Goal: Transaction & Acquisition: Purchase product/service

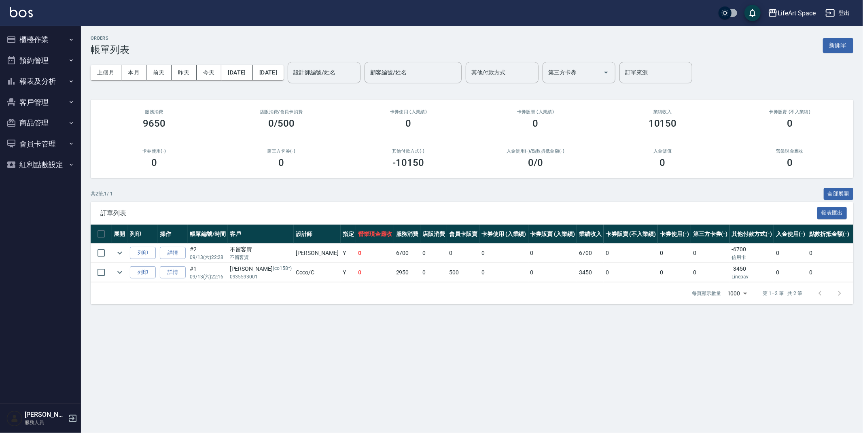
click at [40, 36] on button "櫃檯作業" at bounding box center [40, 39] width 74 height 21
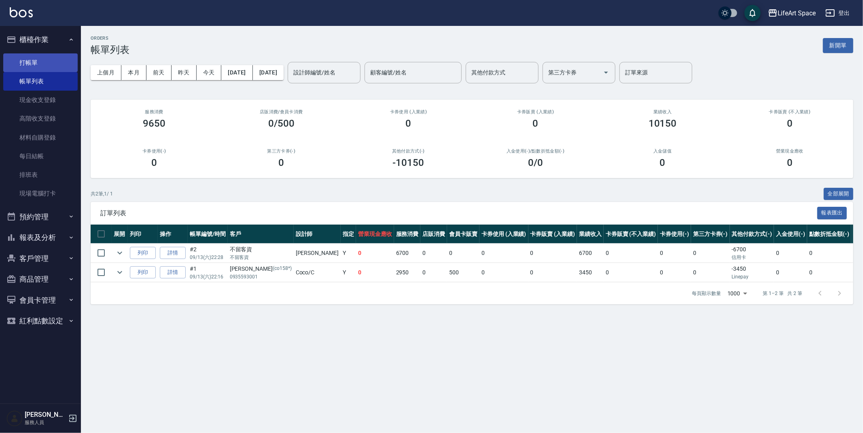
click at [42, 64] on link "打帳單" at bounding box center [40, 62] width 74 height 19
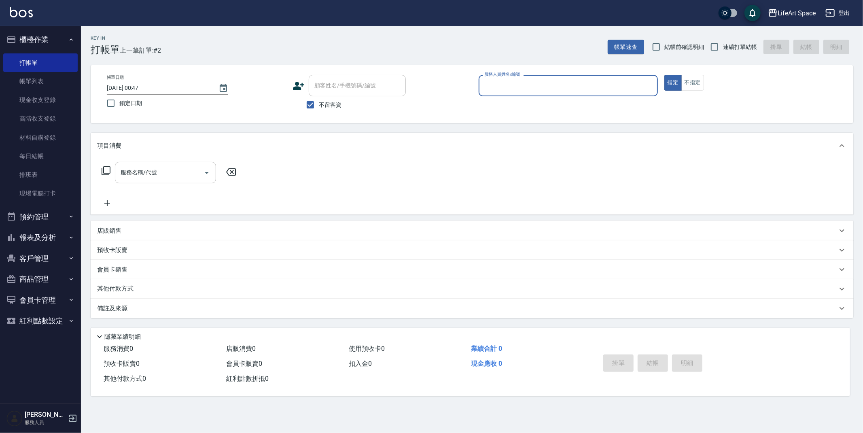
click at [294, 83] on icon at bounding box center [298, 86] width 12 height 12
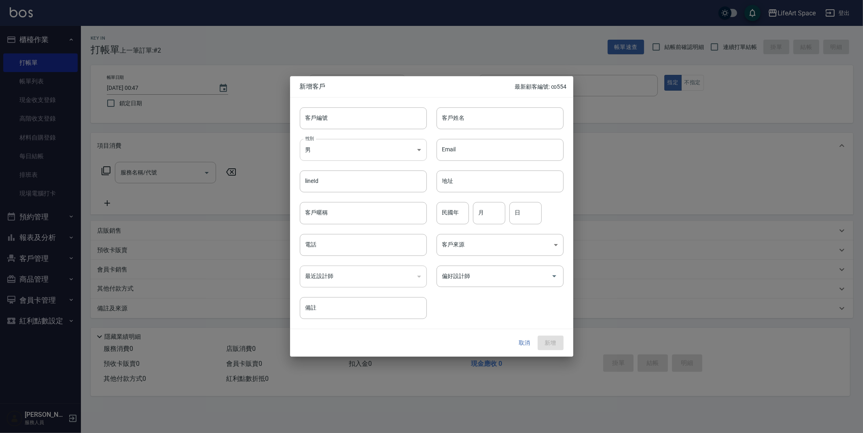
click at [345, 153] on body "LifeArt Space 登出 櫃檯作業 打帳單 帳單列表 現金收支登錄 高階收支登錄 材料自購登錄 每日結帳 排班表 現場電腦打卡 預約管理 預約管理 單…" at bounding box center [431, 216] width 863 height 433
click at [362, 201] on li "女" at bounding box center [363, 197] width 127 height 13
type input "[DEMOGRAPHIC_DATA]"
click at [233, 85] on div at bounding box center [431, 216] width 863 height 433
click at [231, 102] on div at bounding box center [431, 216] width 863 height 433
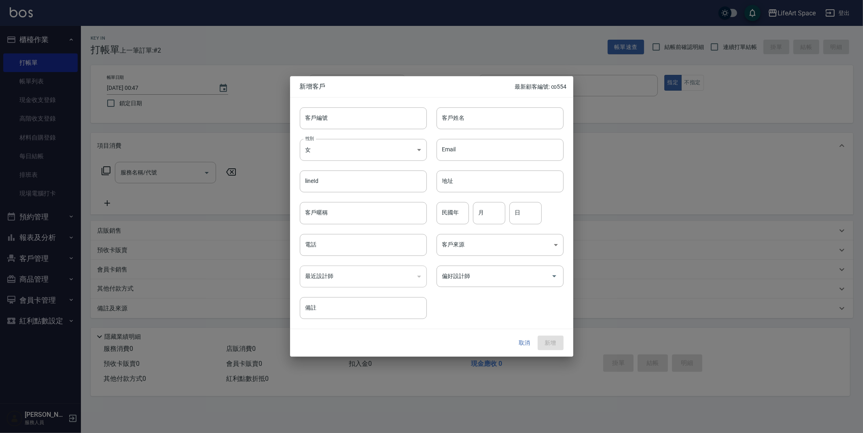
click at [527, 345] on button "取消" at bounding box center [525, 342] width 26 height 15
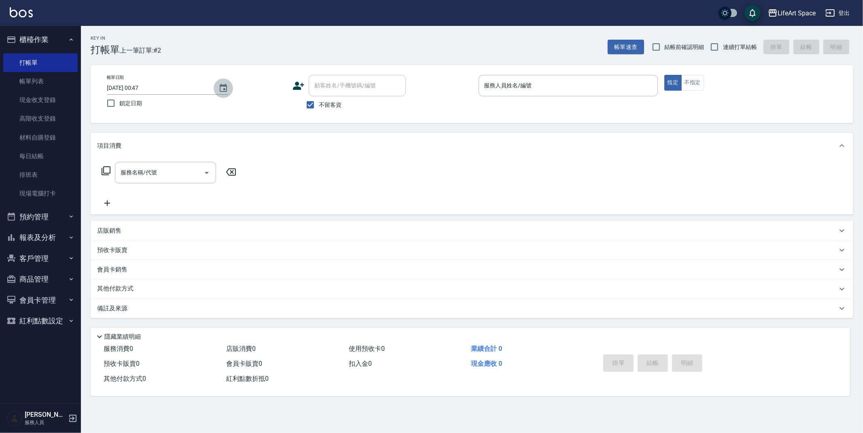
click at [231, 92] on button "Choose date, selected date is 2025-09-13" at bounding box center [223, 87] width 19 height 19
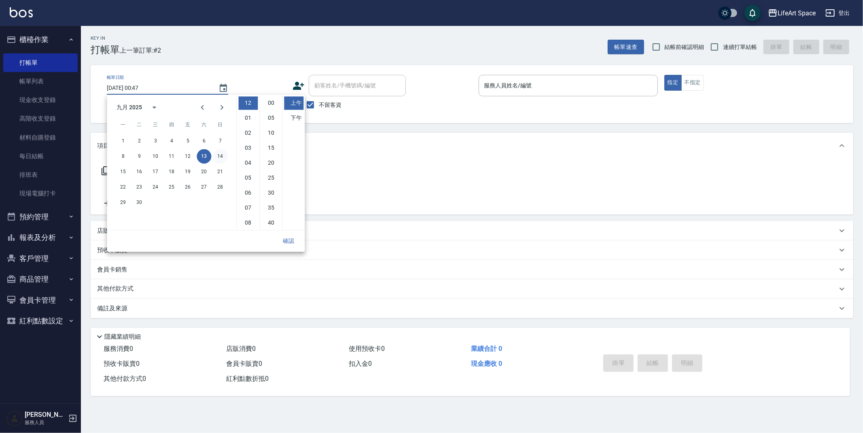
click at [218, 154] on button "14" at bounding box center [220, 156] width 15 height 15
click at [248, 219] on li "11" at bounding box center [247, 222] width 19 height 13
type input "[DATE] 11:47"
click at [294, 237] on button "確認" at bounding box center [288, 240] width 26 height 15
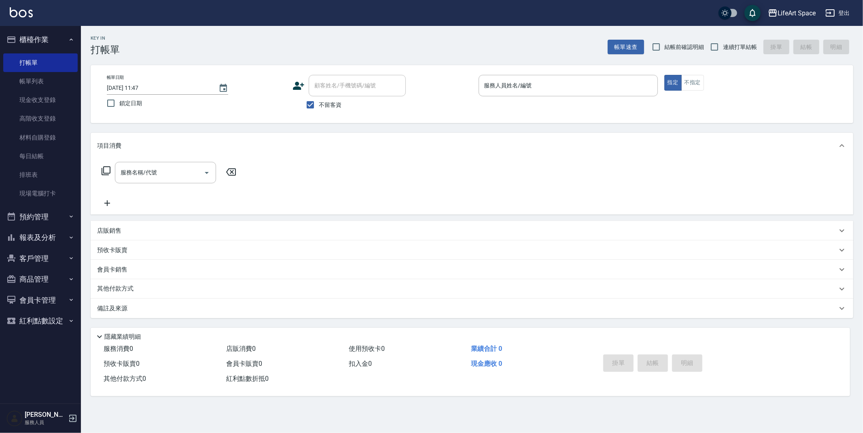
click at [301, 91] on icon at bounding box center [298, 86] width 12 height 12
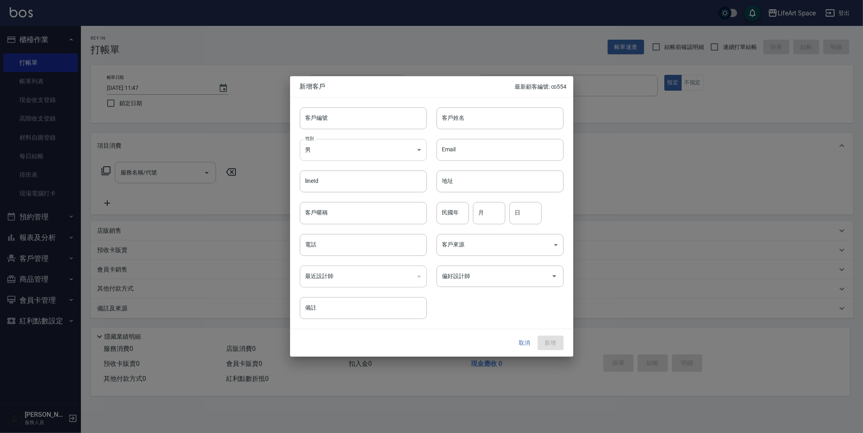
click at [359, 153] on body "LifeArt Space 登出 櫃檯作業 打帳單 帳單列表 現金收支登錄 高階收支登錄 材料自購登錄 每日結帳 排班表 現場電腦打卡 預約管理 預約管理 單…" at bounding box center [431, 216] width 863 height 433
click at [363, 202] on li "女" at bounding box center [363, 197] width 127 height 13
type input "[DEMOGRAPHIC_DATA]"
click at [364, 214] on input "客戶暱稱" at bounding box center [363, 213] width 127 height 22
click at [360, 222] on input "[PERSON_NAME]" at bounding box center [363, 213] width 127 height 22
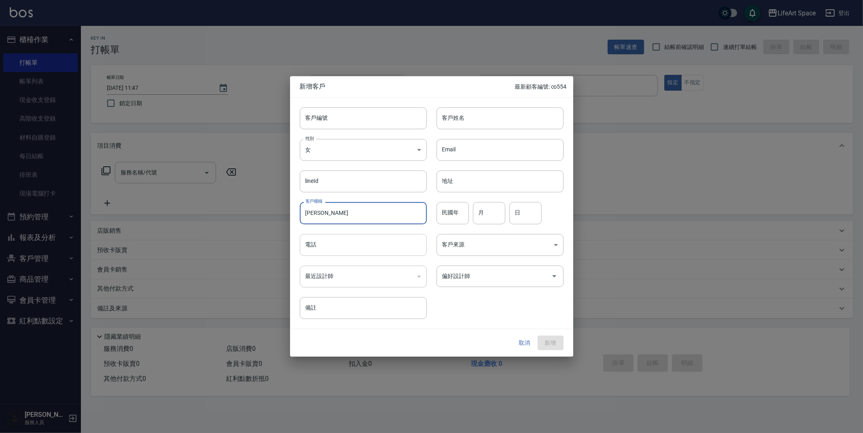
type input "[PERSON_NAME]"
click at [379, 249] on input "電話" at bounding box center [363, 245] width 127 height 22
type input "0908031923"
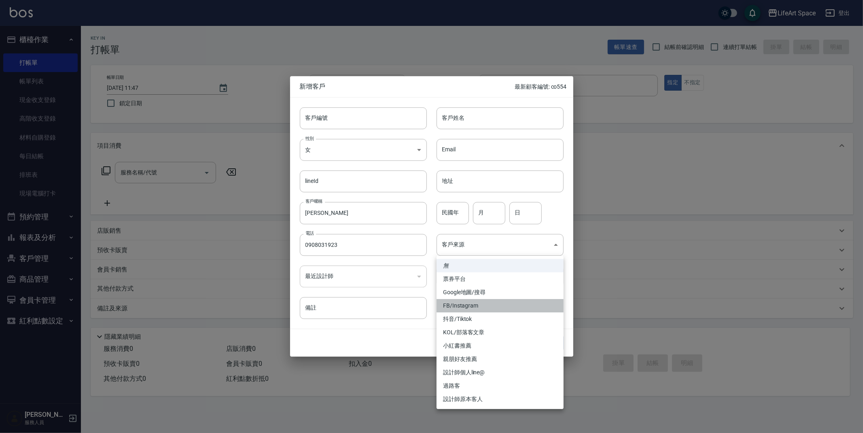
click at [485, 306] on li "FB/Instagram" at bounding box center [499, 305] width 127 height 13
type input "FB/Instagram"
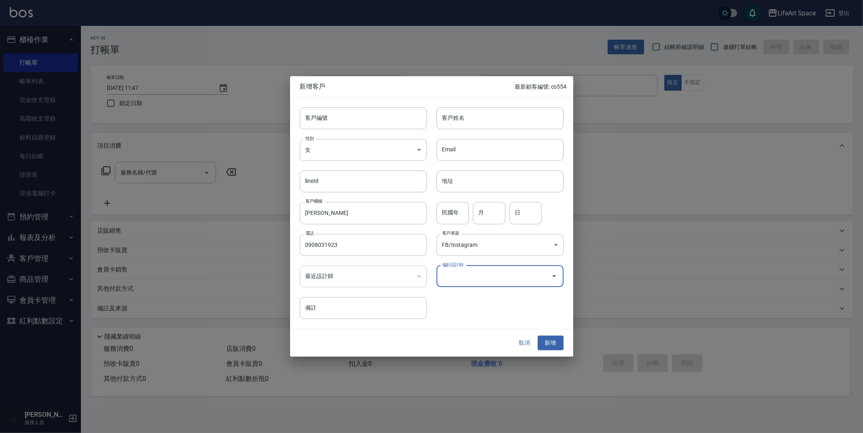
click at [530, 286] on div "偏好設計師" at bounding box center [499, 275] width 127 height 21
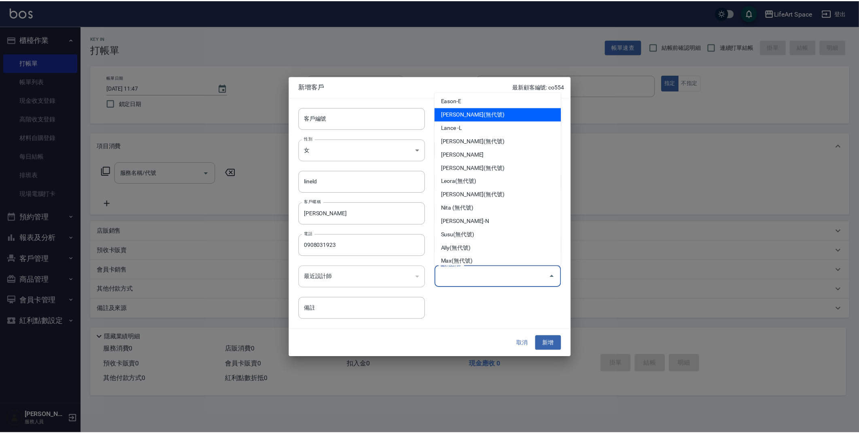
scroll to position [2, 0]
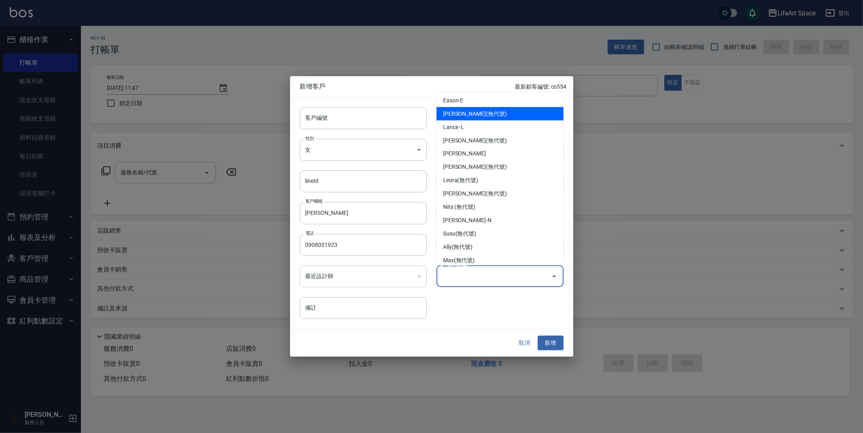
click at [474, 110] on li "[PERSON_NAME](無代號)" at bounding box center [499, 113] width 127 height 13
type input "[PERSON_NAME]"
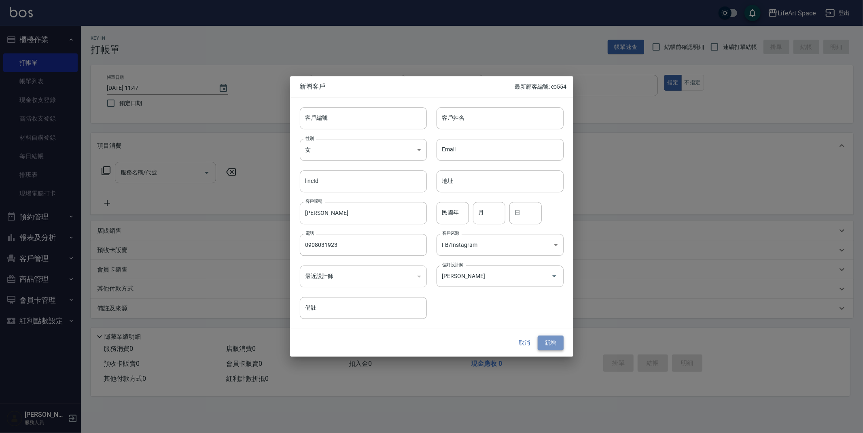
click at [553, 347] on button "新增" at bounding box center [551, 342] width 26 height 15
click at [378, 207] on input "[PERSON_NAME]" at bounding box center [363, 213] width 127 height 22
click at [462, 115] on input "客戶姓名" at bounding box center [499, 118] width 127 height 22
drag, startPoint x: 335, startPoint y: 211, endPoint x: 294, endPoint y: 212, distance: 40.5
click at [294, 212] on div "客戶暱稱 [PERSON_NAME] 客戶暱稱" at bounding box center [358, 209] width 137 height 32
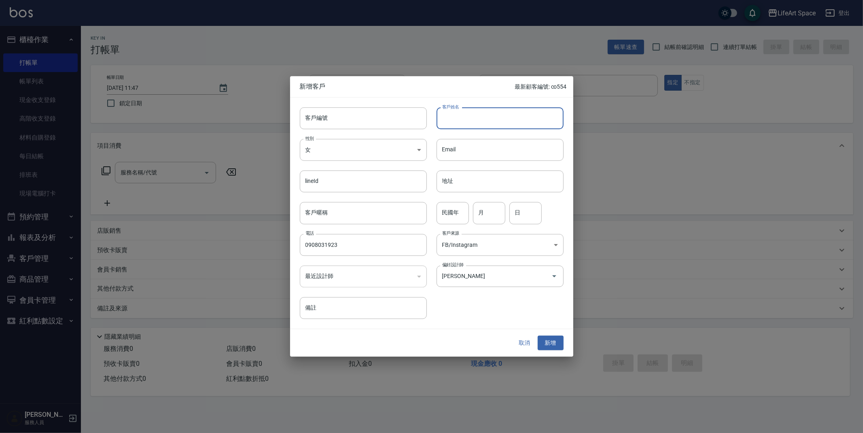
click at [485, 124] on input "客戶姓名" at bounding box center [499, 118] width 127 height 22
paste input "[PERSON_NAME]"
type input "[PERSON_NAME]"
click at [556, 339] on button "新增" at bounding box center [551, 342] width 26 height 15
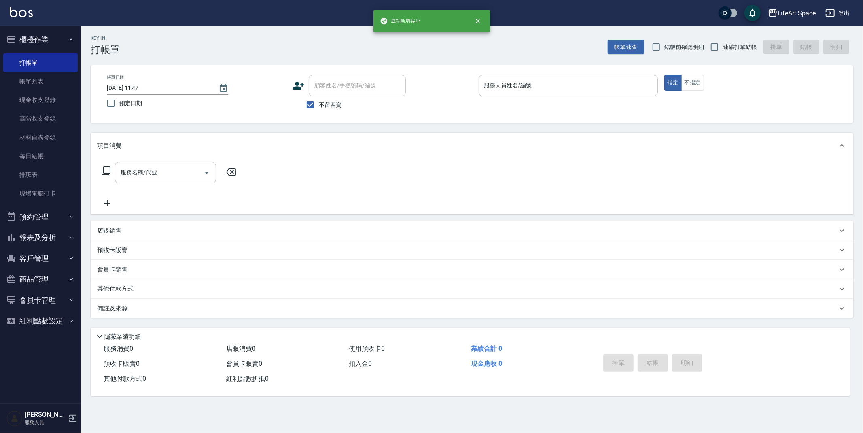
click at [299, 104] on div "不留客資" at bounding box center [348, 104] width 113 height 17
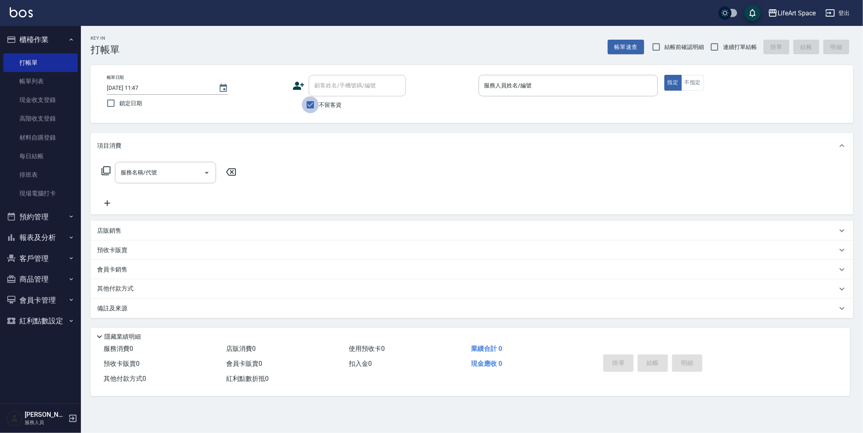
click at [303, 104] on input "不留客資" at bounding box center [310, 104] width 17 height 17
checkbox input "false"
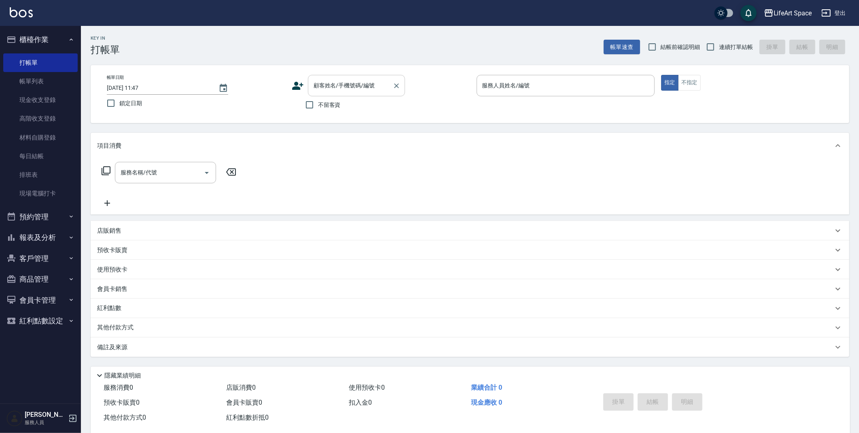
click at [353, 92] on input "顧客姓名/手機號碼/編號" at bounding box center [350, 85] width 78 height 14
click at [346, 87] on input "顧客姓名/手機號碼/編號" at bounding box center [350, 85] width 78 height 14
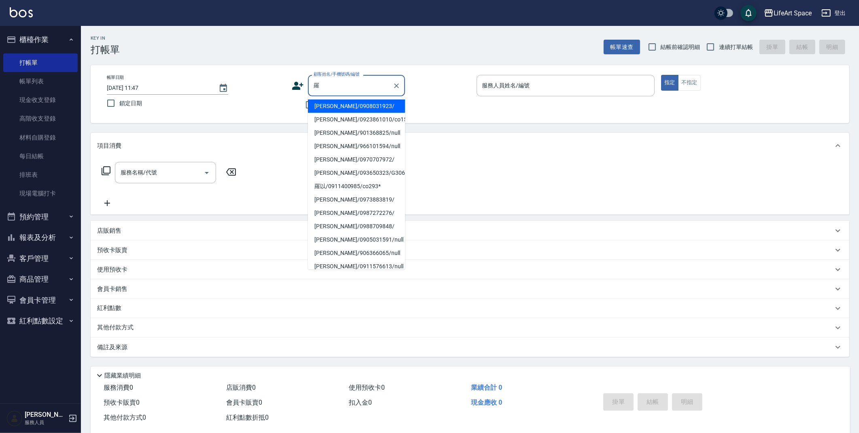
click at [329, 108] on li "[PERSON_NAME]/0908031923/" at bounding box center [356, 106] width 97 height 13
type input "[PERSON_NAME]/0908031923/"
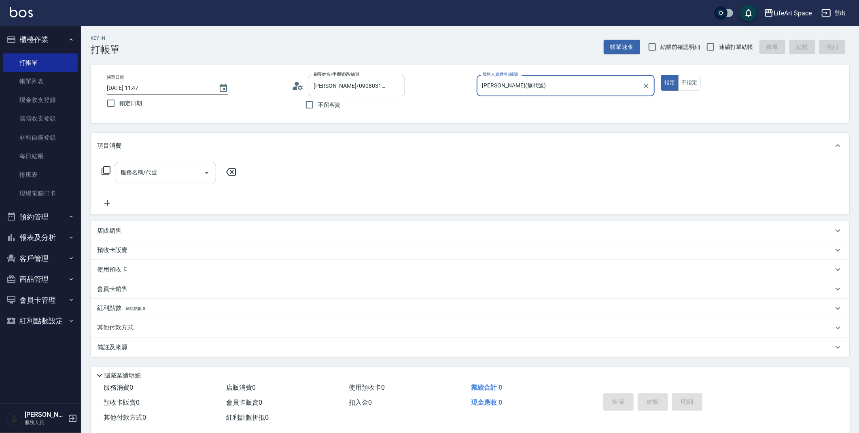
type input "[PERSON_NAME](無代號)"
click at [545, 93] on div "[PERSON_NAME](無代號) 服務人員姓名/編號" at bounding box center [566, 85] width 178 height 21
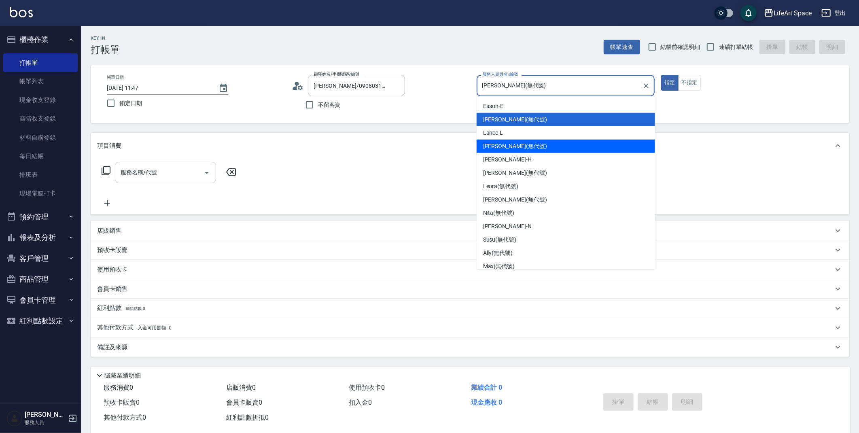
click at [174, 168] on input "服務名稱/代號" at bounding box center [160, 172] width 82 height 14
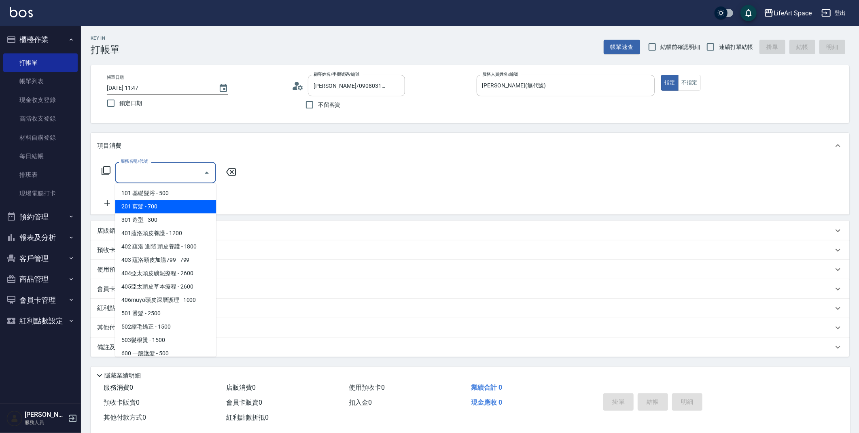
drag, startPoint x: 165, startPoint y: 348, endPoint x: 342, endPoint y: 221, distance: 217.8
click at [342, 221] on body "LifeArt Space 登出 櫃檯作業 打帳單 帳單列表 現金收支登錄 高階收支登錄 材料自購登錄 每日結帳 排班表 現場電腦打卡 預約管理 預約管理 單…" at bounding box center [429, 222] width 859 height 445
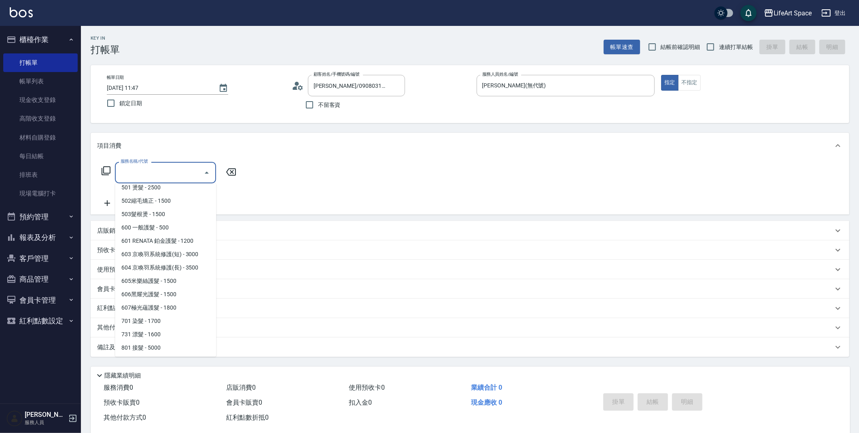
scroll to position [127, 0]
click at [145, 322] on span "701 染髮 - 1700" at bounding box center [165, 320] width 101 height 13
type input "701 染髮(701)"
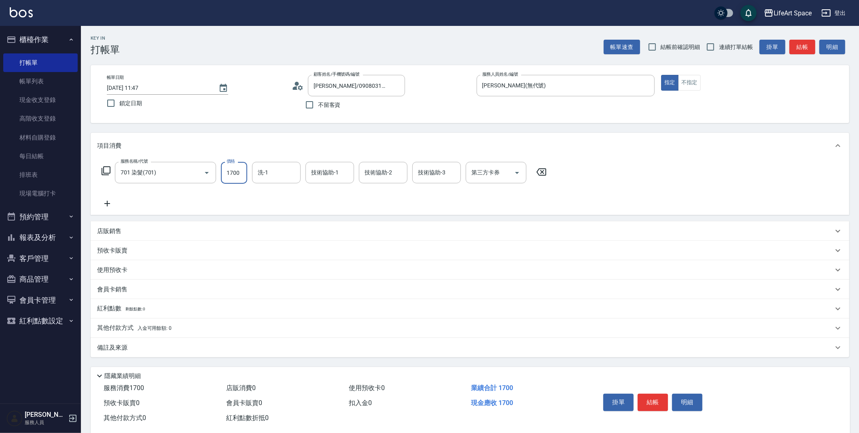
click at [232, 176] on input "1700" at bounding box center [234, 173] width 26 height 22
type input "2000"
click at [664, 406] on button "結帳" at bounding box center [653, 402] width 30 height 17
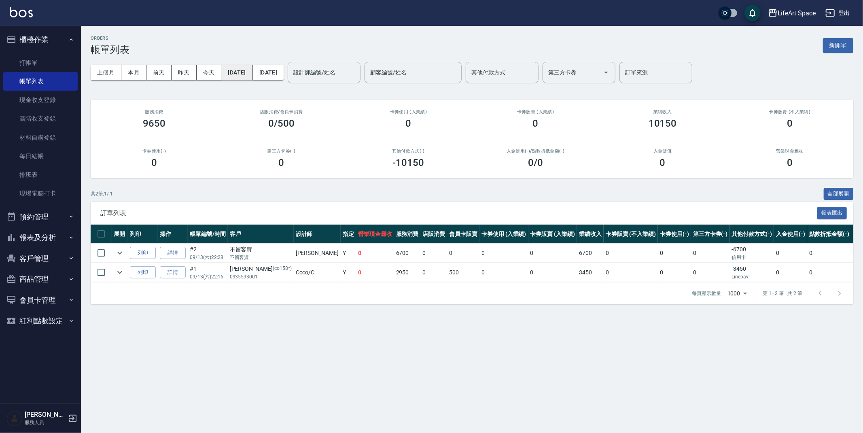
click at [227, 70] on button "[DATE]" at bounding box center [236, 72] width 31 height 15
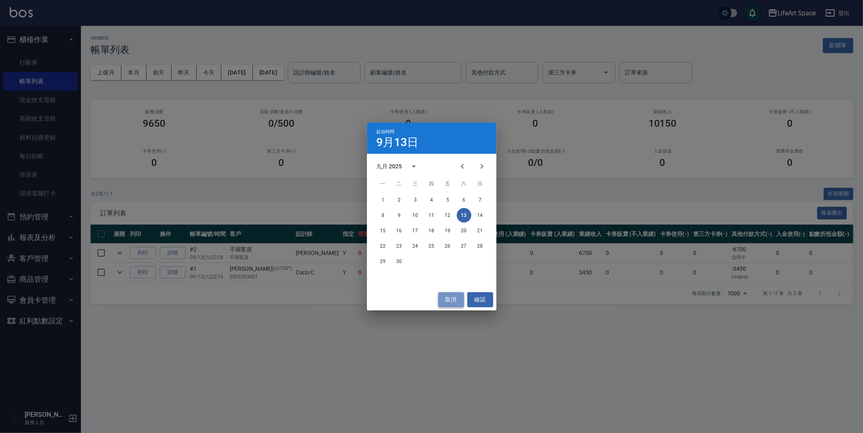
click at [458, 300] on button "取消" at bounding box center [451, 299] width 26 height 15
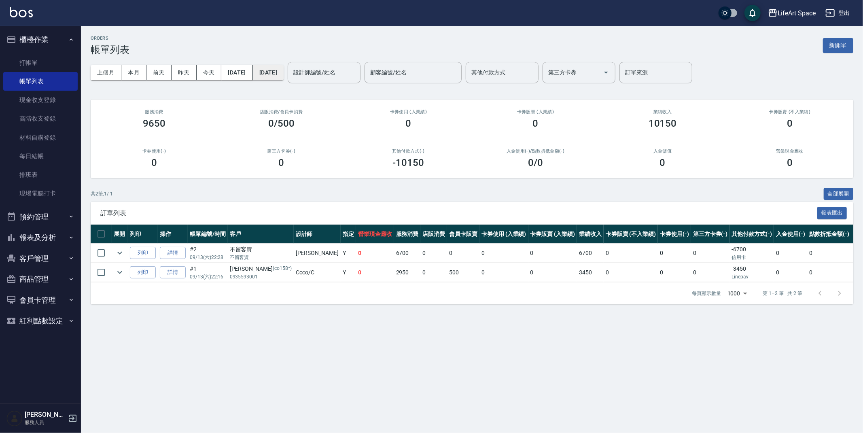
click at [284, 76] on button "[DATE]" at bounding box center [268, 72] width 31 height 15
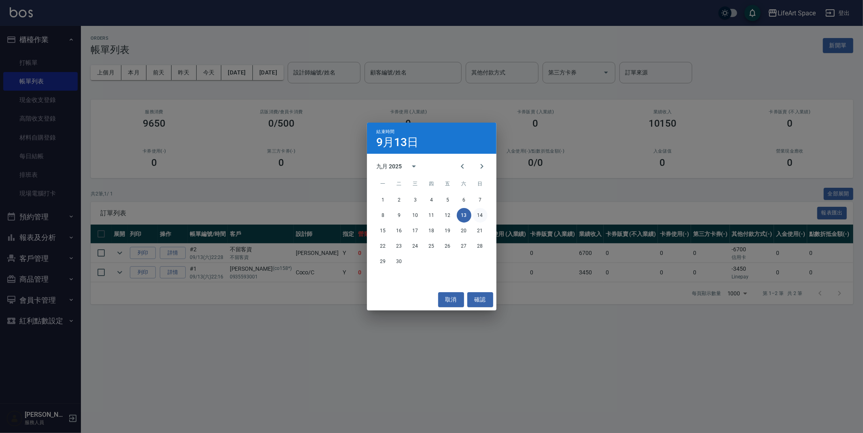
click at [476, 210] on button "14" at bounding box center [480, 215] width 15 height 15
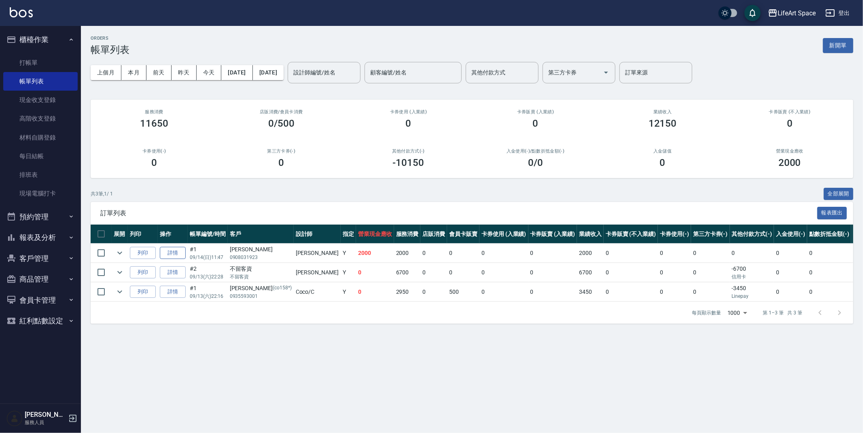
click at [174, 249] on link "詳情" at bounding box center [173, 253] width 26 height 13
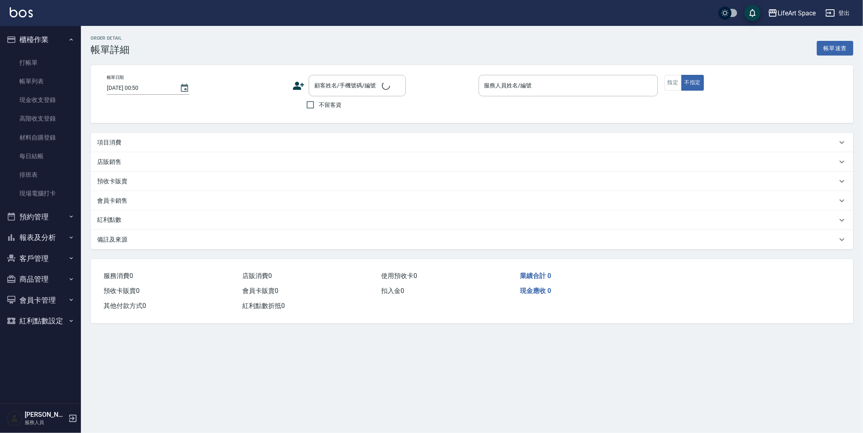
type input "[DATE] 11:47"
type input "[PERSON_NAME](無代號)"
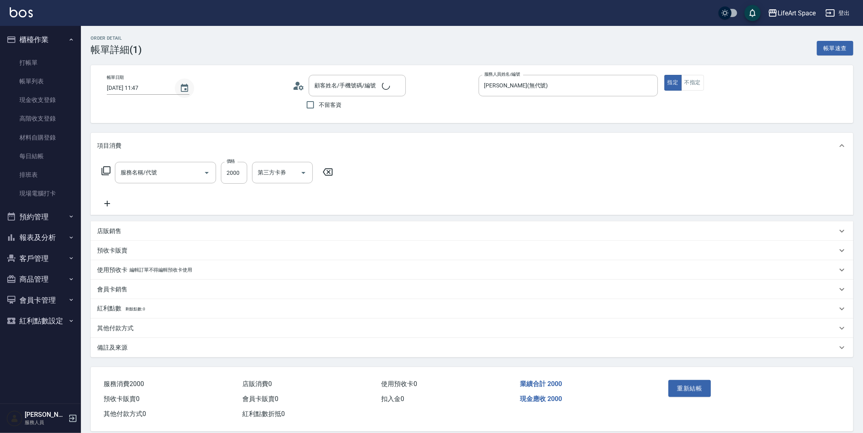
type input "[PERSON_NAME]/0908031923/"
type input "701 染髮(701)"
click at [180, 88] on icon "Choose date, selected date is 2025-09-14" at bounding box center [185, 88] width 10 height 10
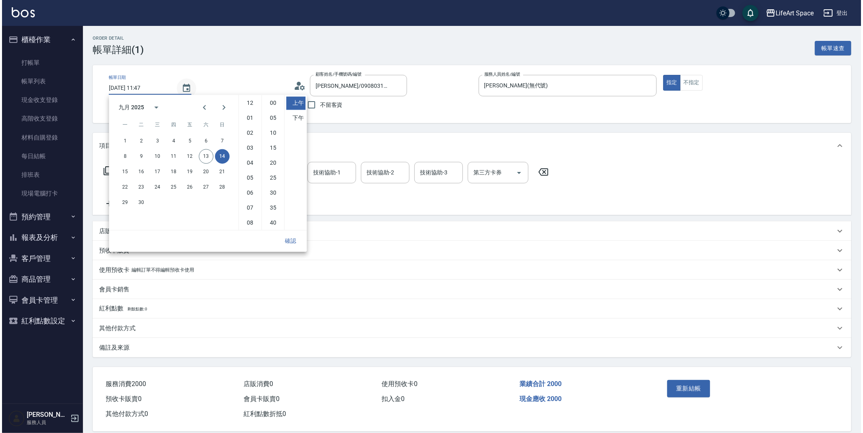
scroll to position [45, 0]
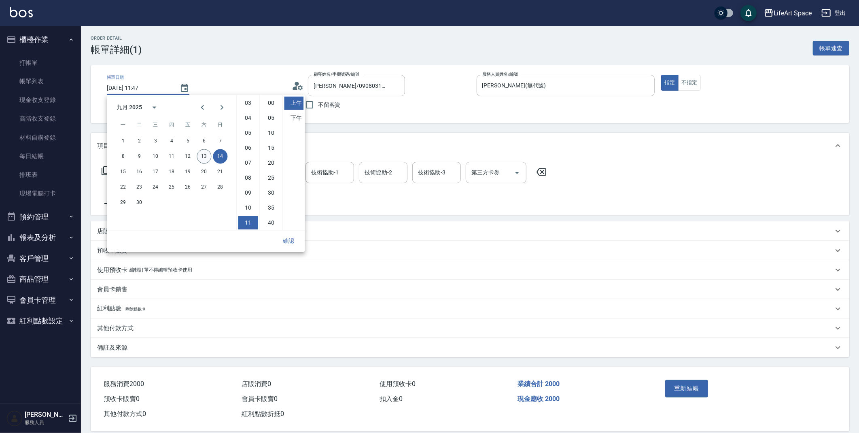
click at [202, 151] on button "13" at bounding box center [204, 156] width 15 height 15
type input "[DATE] 11:47"
click at [292, 236] on button "確認" at bounding box center [288, 240] width 26 height 15
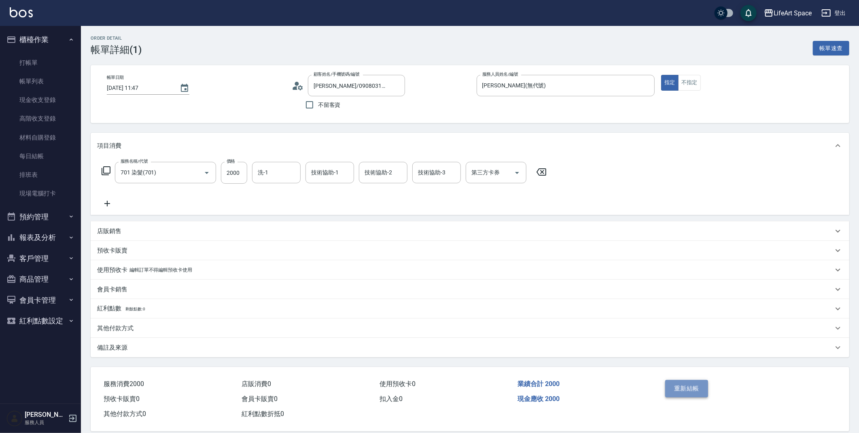
click at [677, 388] on button "重新結帳" at bounding box center [686, 388] width 43 height 17
